Goal: Check status

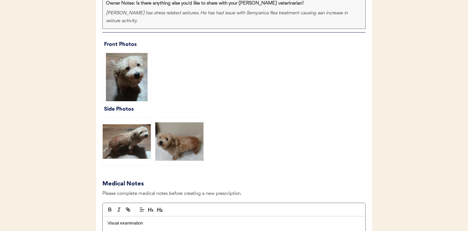
scroll to position [504, 0]
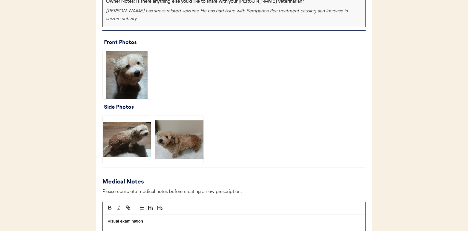
click at [134, 72] on img at bounding box center [127, 75] width 48 height 48
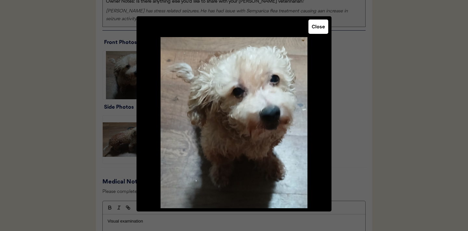
click at [320, 30] on button "Close" at bounding box center [318, 26] width 20 height 14
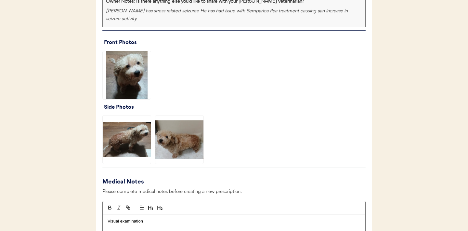
click at [126, 145] on img at bounding box center [127, 139] width 48 height 48
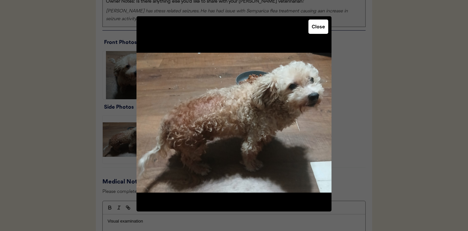
click at [320, 29] on button "Close" at bounding box center [318, 26] width 20 height 14
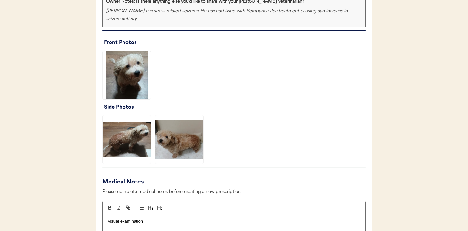
click at [179, 152] on img at bounding box center [179, 139] width 48 height 48
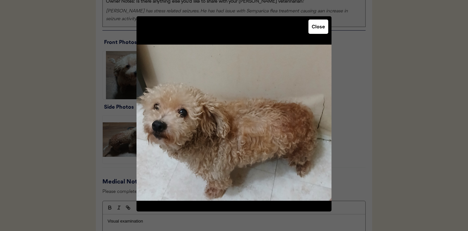
click at [317, 29] on button "Close" at bounding box center [318, 26] width 20 height 14
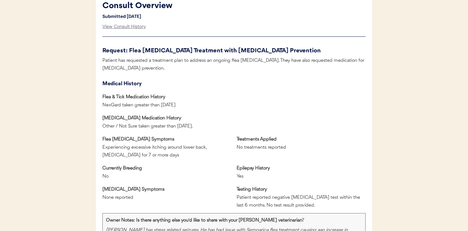
scroll to position [254, 0]
